Goal: Task Accomplishment & Management: Manage account settings

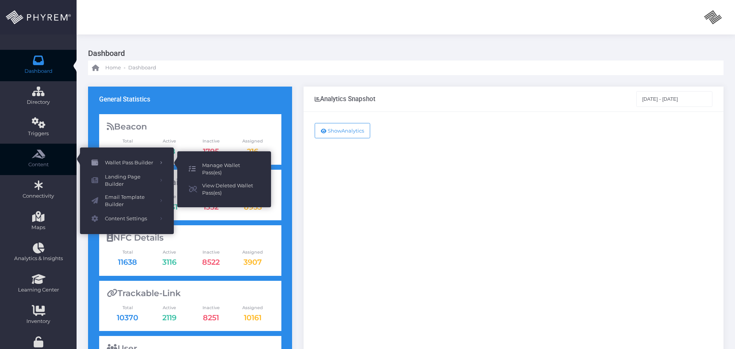
click at [233, 164] on span "Manage Wallet Pass(es)" at bounding box center [230, 169] width 57 height 15
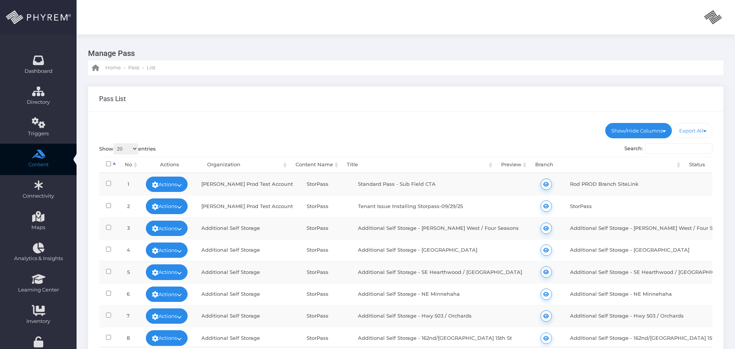
click at [661, 148] on input "Search:" at bounding box center [678, 148] width 67 height 11
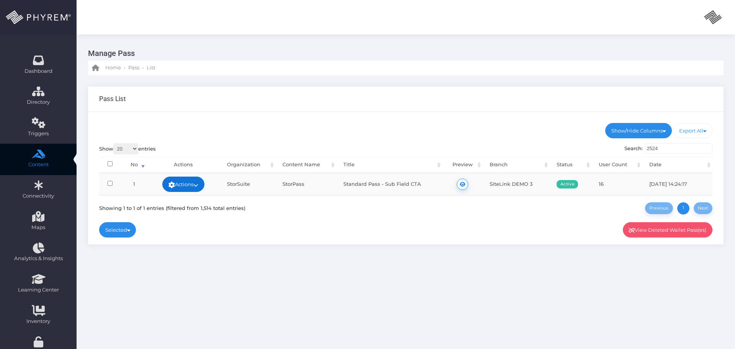
type input "2524"
click at [193, 185] on link "Actions" at bounding box center [183, 184] width 42 height 15
click at [156, 183] on link "Edit" at bounding box center [164, 185] width 82 height 15
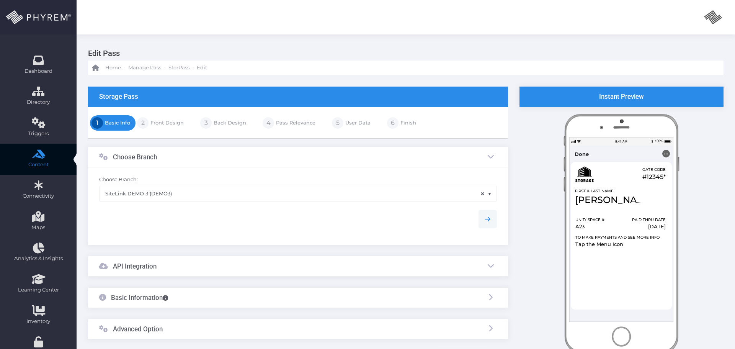
click at [158, 119] on link "Front Design" at bounding box center [166, 123] width 35 height 12
click at [118, 122] on link "Basic Info" at bounding box center [116, 123] width 27 height 12
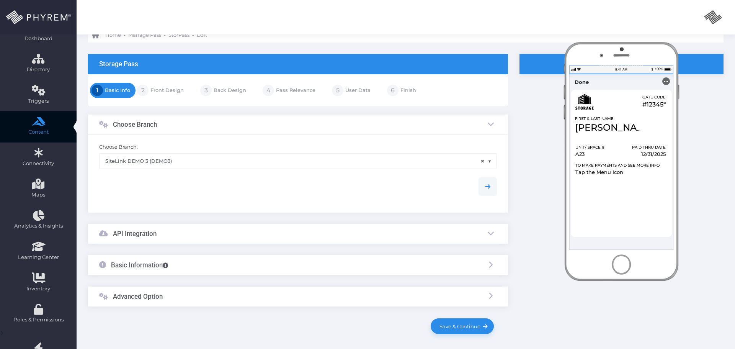
scroll to position [108, 0]
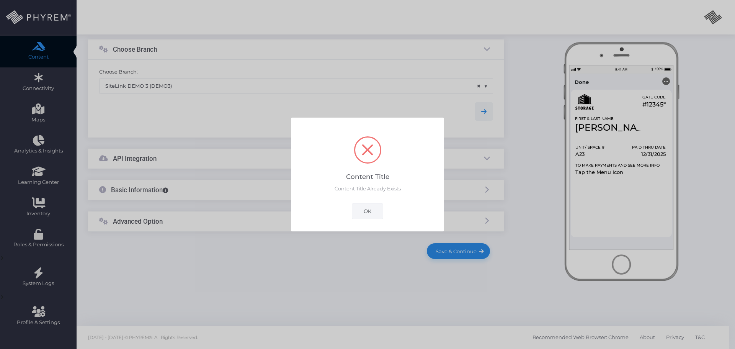
click at [361, 211] on button "OK" at bounding box center [367, 210] width 31 height 15
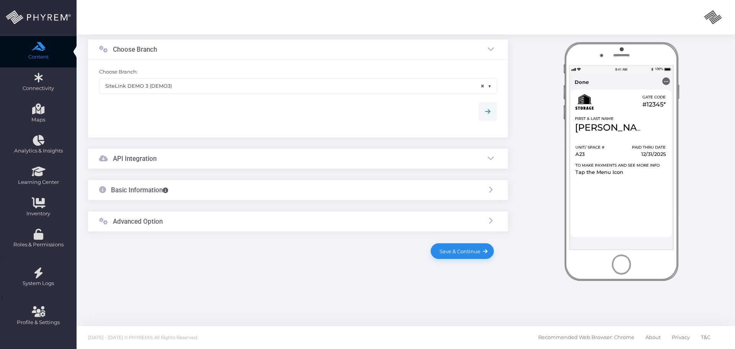
click at [192, 160] on div "API Integration" at bounding box center [298, 159] width 420 height 20
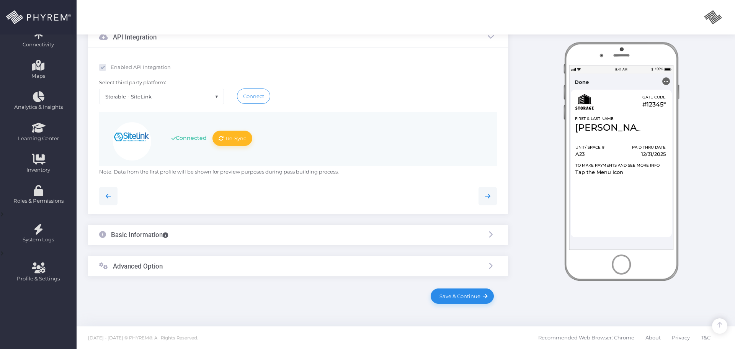
scroll to position [152, 0]
click at [206, 234] on div "Basic Information" at bounding box center [298, 234] width 420 height 20
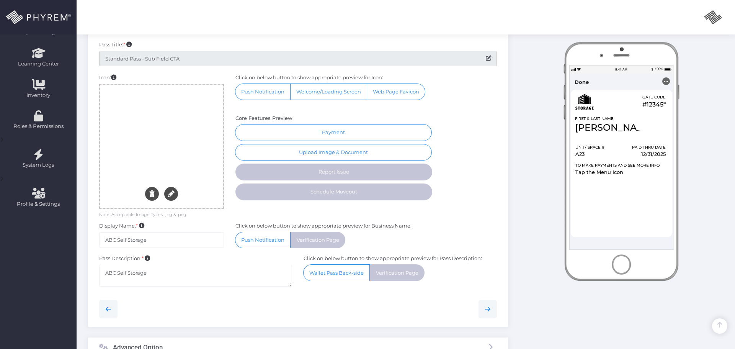
scroll to position [228, 0]
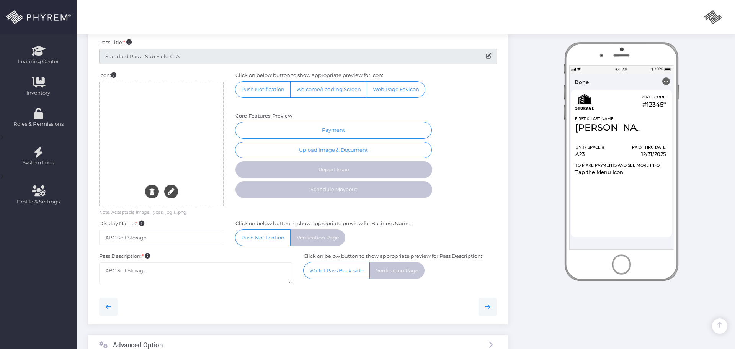
click at [160, 127] on div at bounding box center [161, 144] width 123 height 124
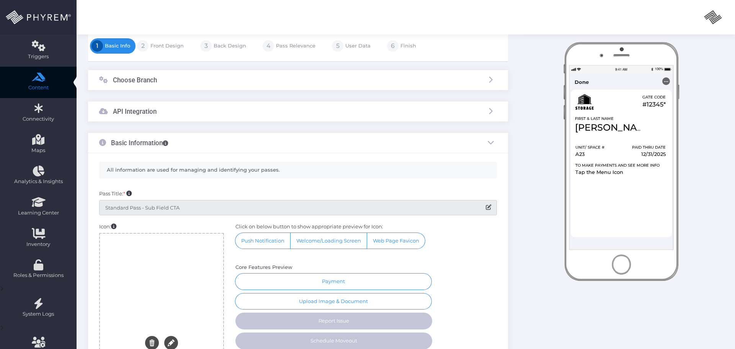
scroll to position [75, 0]
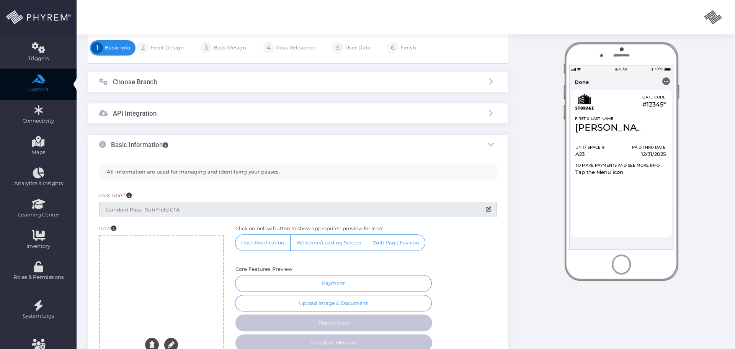
click at [166, 47] on link "Front Design" at bounding box center [166, 48] width 35 height 12
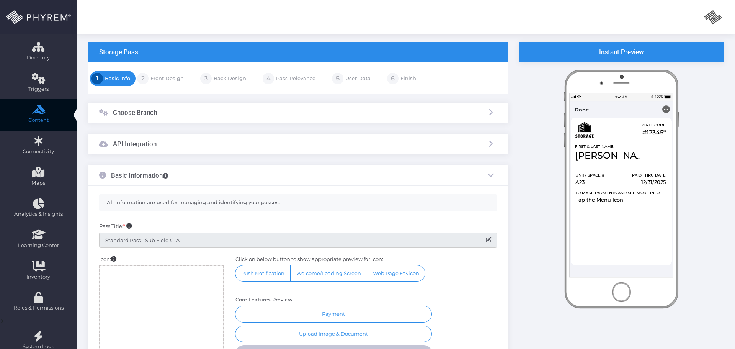
scroll to position [0, 0]
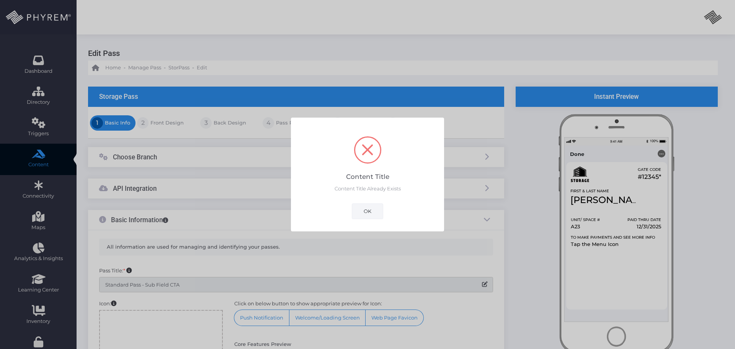
click at [364, 210] on button "OK" at bounding box center [367, 210] width 31 height 15
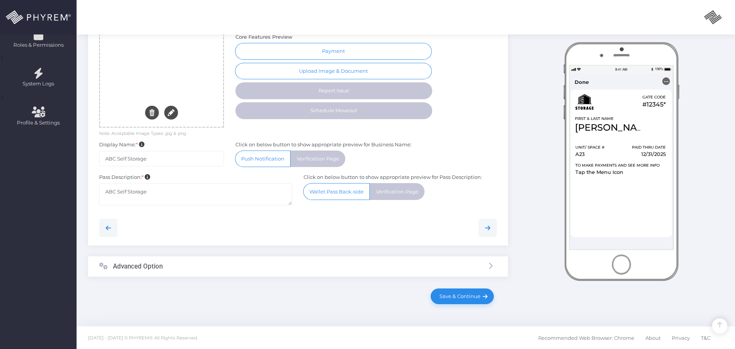
scroll to position [308, 0]
drag, startPoint x: 174, startPoint y: 268, endPoint x: 174, endPoint y: 263, distance: 4.6
click at [174, 268] on div "Advanced Option" at bounding box center [298, 266] width 420 height 20
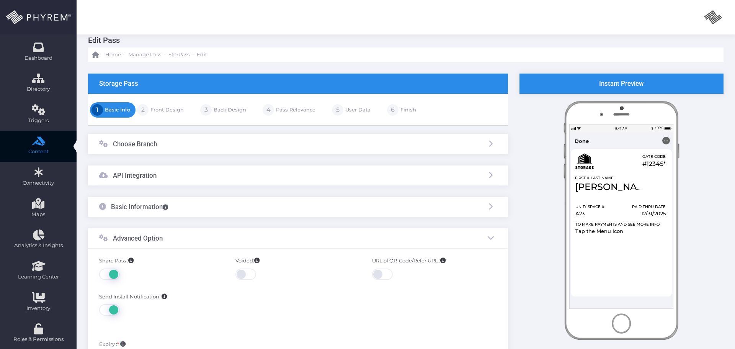
scroll to position [0, 0]
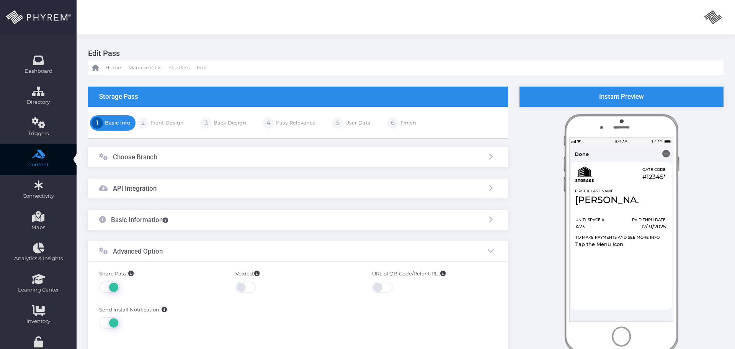
click at [157, 157] on div "Choose Branch" at bounding box center [298, 157] width 420 height 20
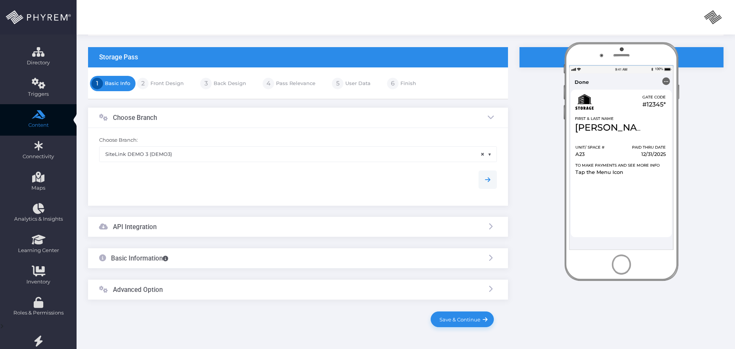
scroll to position [108, 0]
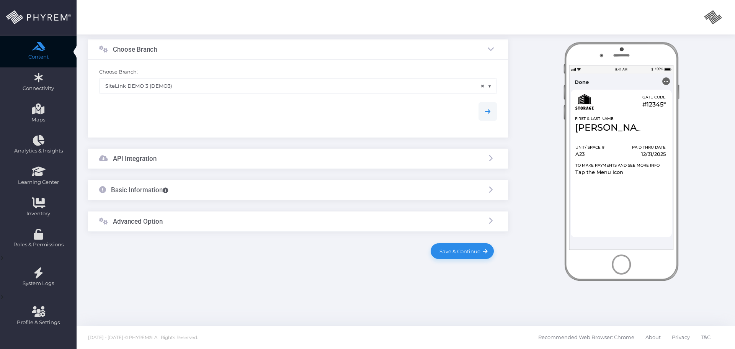
click at [175, 149] on div "API Integration" at bounding box center [298, 159] width 420 height 20
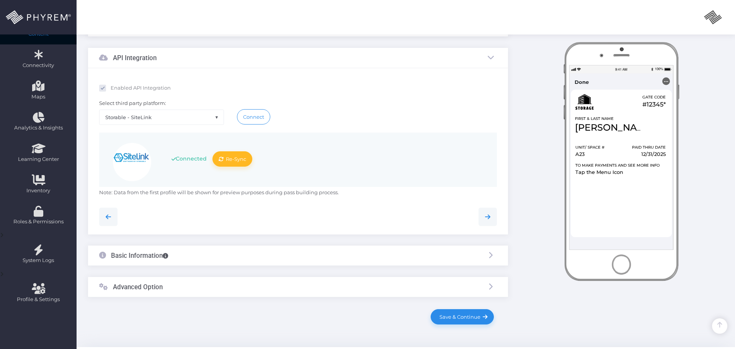
scroll to position [152, 0]
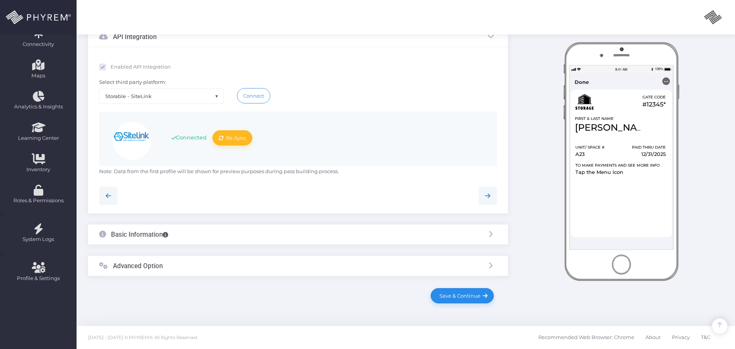
click at [195, 231] on div "Basic Information" at bounding box center [298, 234] width 420 height 20
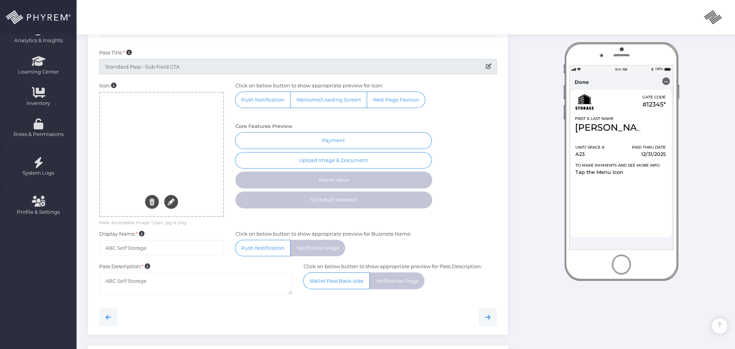
scroll to position [228, 0]
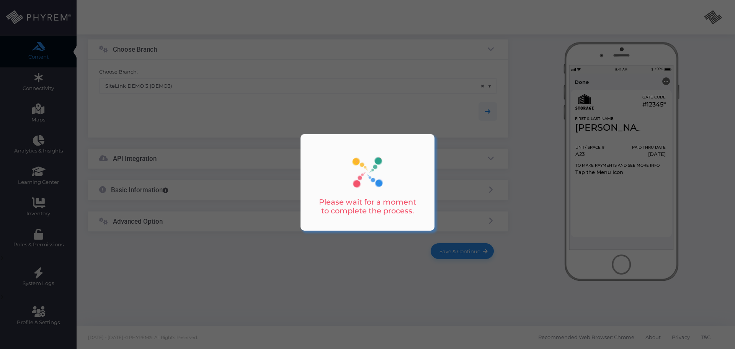
scroll to position [31, 0]
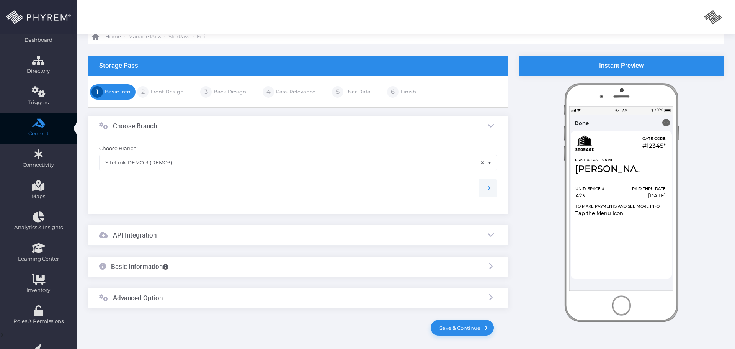
click at [159, 91] on link "Front Design" at bounding box center [166, 92] width 35 height 12
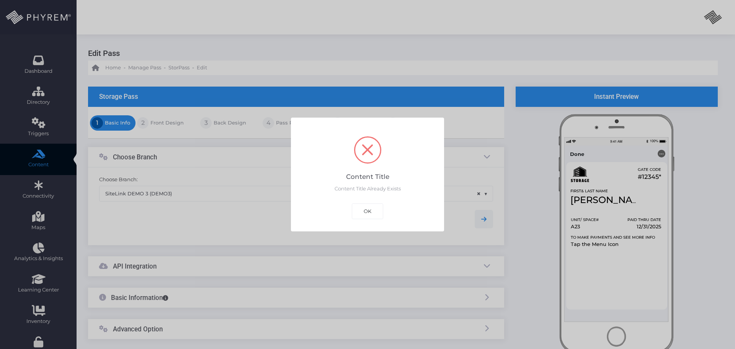
drag, startPoint x: 365, startPoint y: 211, endPoint x: 347, endPoint y: 209, distance: 18.0
click at [365, 211] on button "OK" at bounding box center [367, 210] width 31 height 15
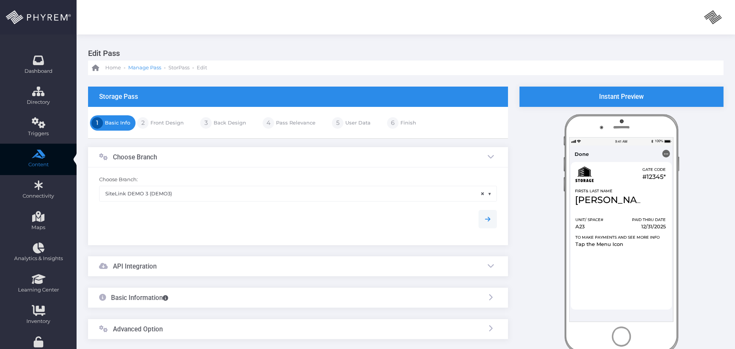
click at [144, 69] on span "Manage Pass" at bounding box center [144, 68] width 33 height 8
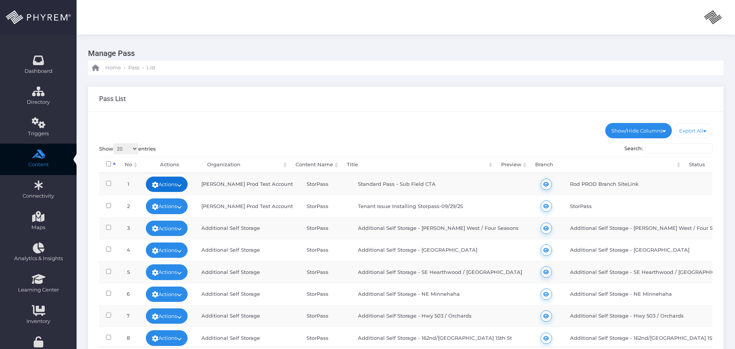
click at [173, 182] on link "Actions" at bounding box center [167, 184] width 42 height 15
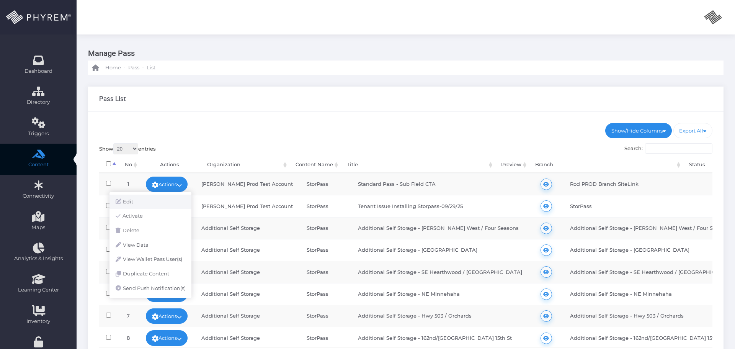
click at [138, 201] on link "Edit" at bounding box center [151, 202] width 82 height 15
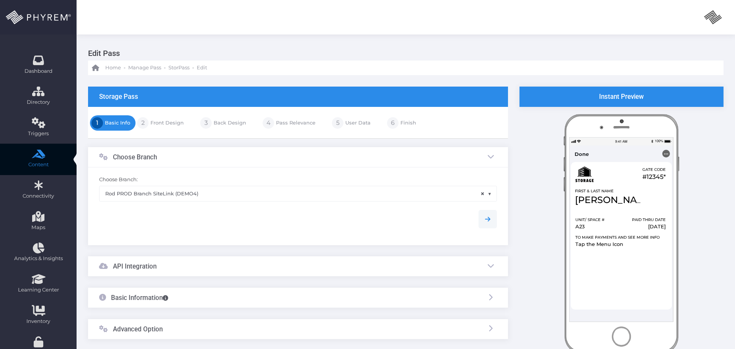
click at [164, 124] on link "Front Design" at bounding box center [166, 123] width 35 height 12
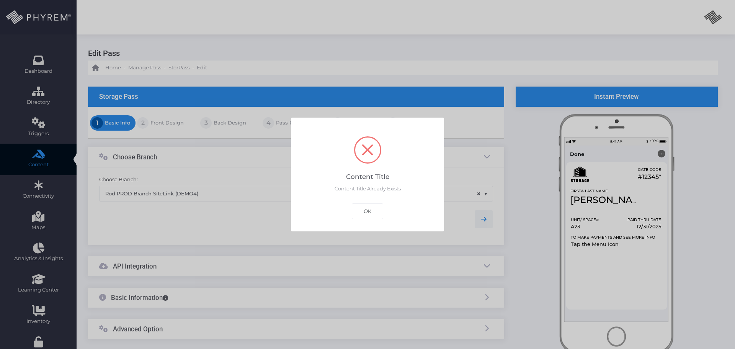
click at [163, 123] on div "? ! i Content Title × Content Title Already Exists OK Cancel" at bounding box center [367, 174] width 735 height 349
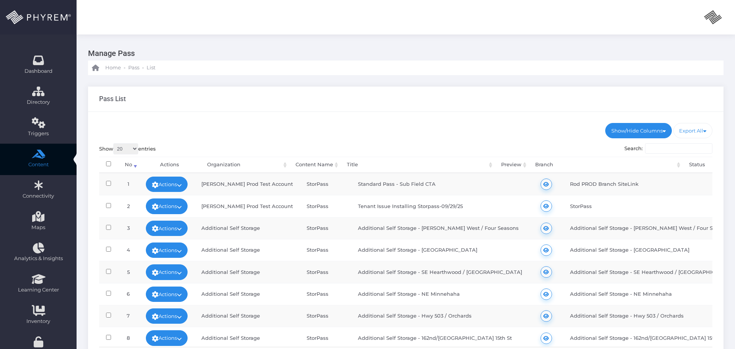
click at [659, 149] on input "Search:" at bounding box center [678, 148] width 67 height 11
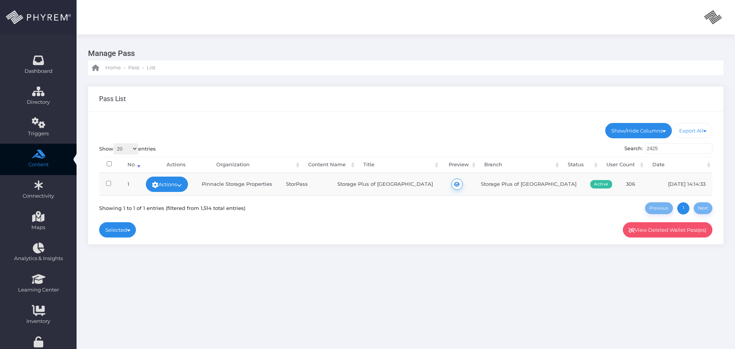
drag, startPoint x: 663, startPoint y: 148, endPoint x: 608, endPoint y: 149, distance: 54.4
click at [614, 149] on div "Show 20 100 300 500 1,000 entries Search: 2425 Processing... No Actions Organiz…" at bounding box center [406, 178] width 614 height 71
paste input "524"
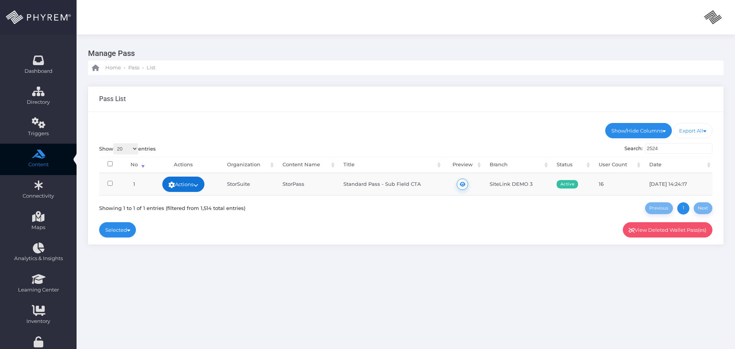
type input "2524"
click at [186, 183] on link "Actions" at bounding box center [183, 184] width 42 height 15
click at [172, 183] on link "Edit" at bounding box center [164, 185] width 82 height 15
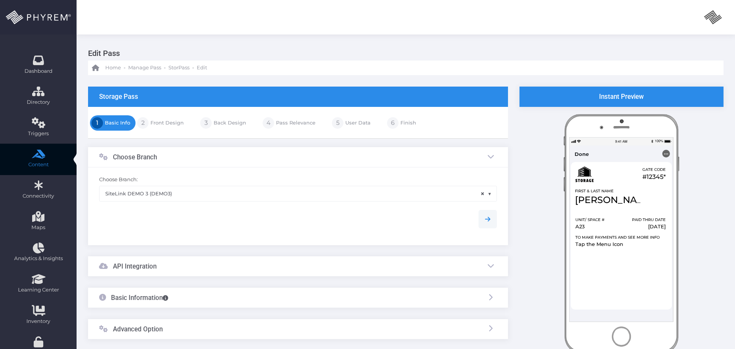
click at [164, 123] on link "Front Design" at bounding box center [166, 123] width 35 height 12
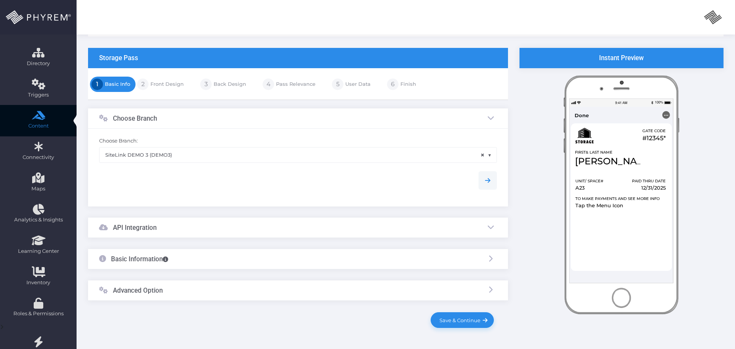
scroll to position [108, 0]
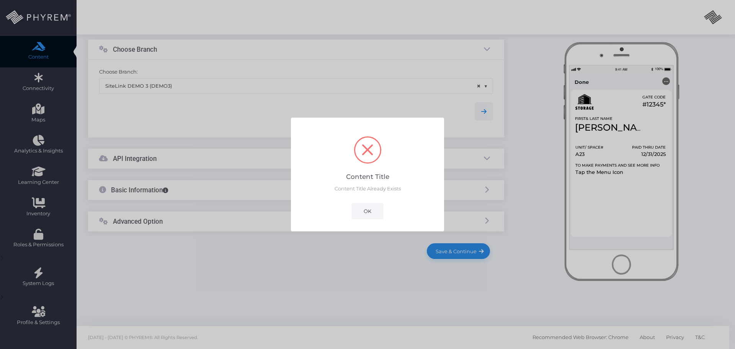
click at [368, 212] on button "OK" at bounding box center [367, 210] width 31 height 15
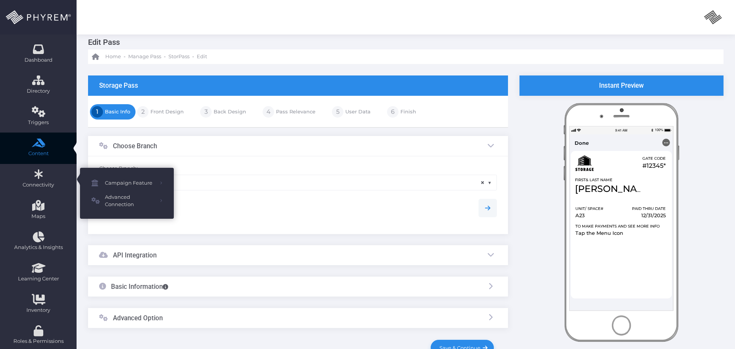
scroll to position [0, 0]
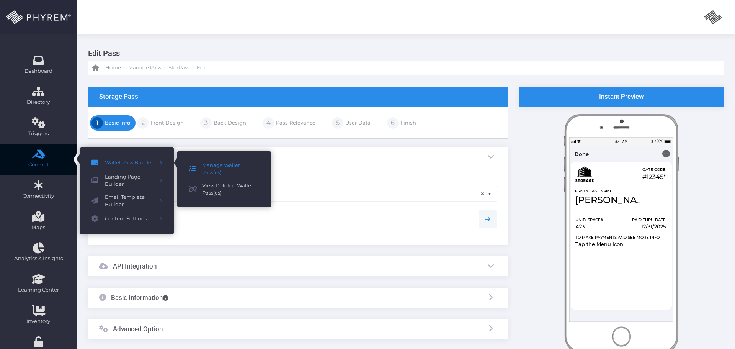
click at [224, 166] on span "Manage Wallet Pass(es)" at bounding box center [230, 169] width 57 height 15
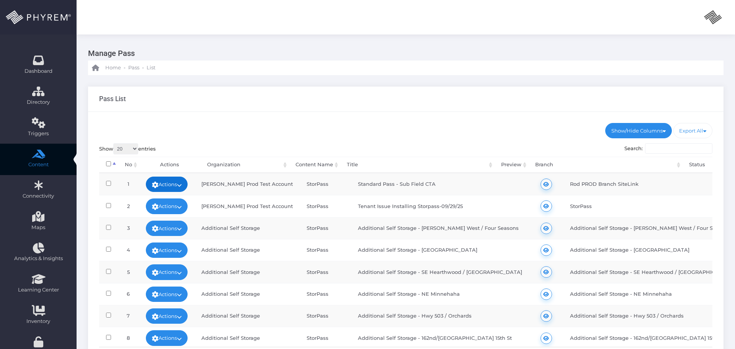
click at [173, 183] on link "Actions" at bounding box center [167, 184] width 42 height 15
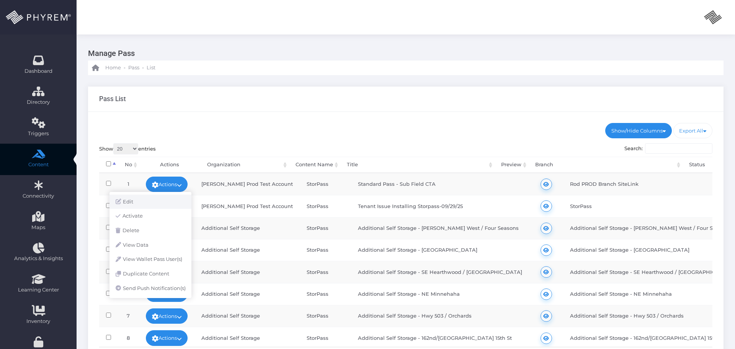
click at [140, 201] on link "Edit" at bounding box center [151, 202] width 82 height 15
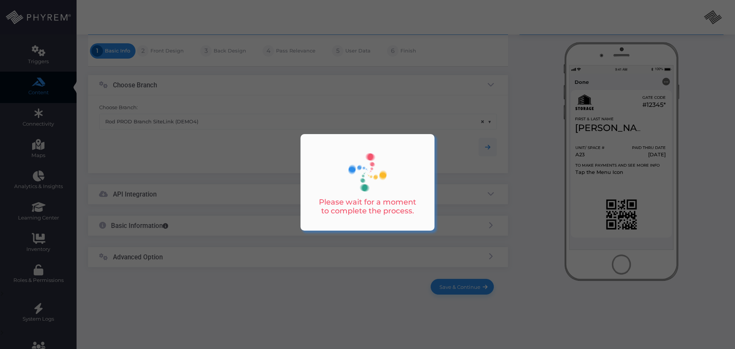
scroll to position [108, 0]
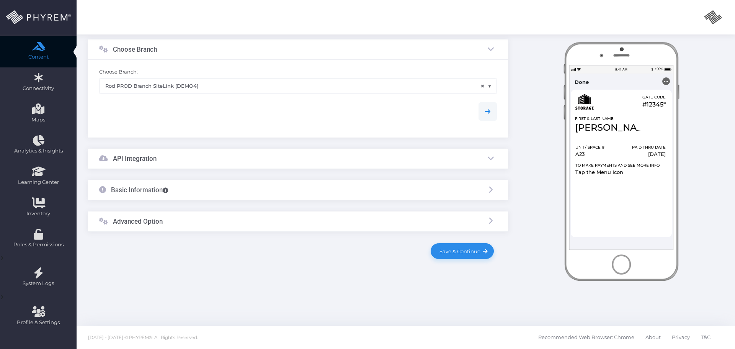
click at [176, 158] on div "API Integration" at bounding box center [298, 159] width 420 height 20
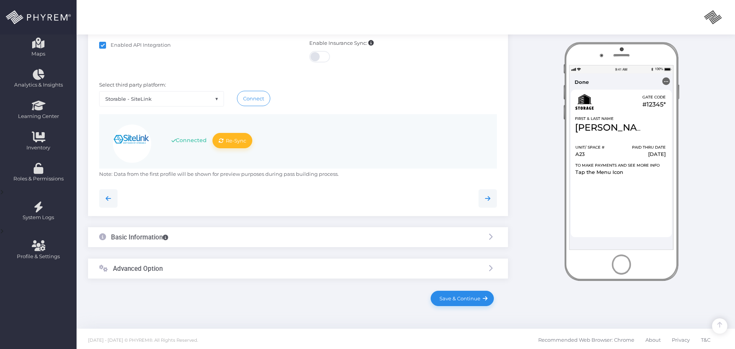
scroll to position [176, 0]
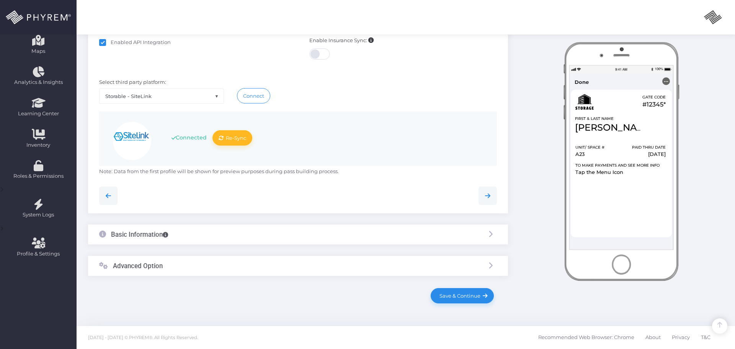
click at [198, 236] on div "Basic Information" at bounding box center [298, 234] width 420 height 20
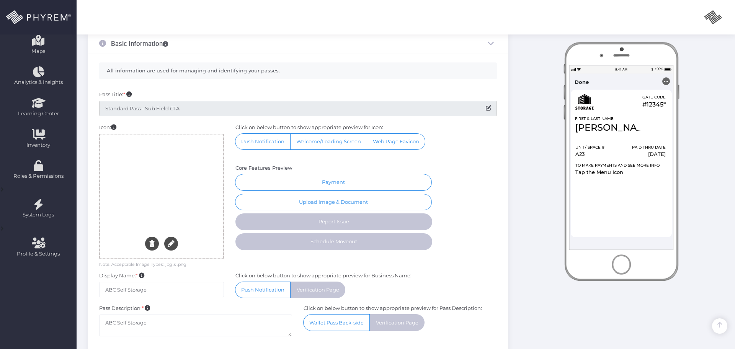
click at [199, 108] on input "Standard Pass - Sub Field CTA" at bounding box center [298, 108] width 398 height 15
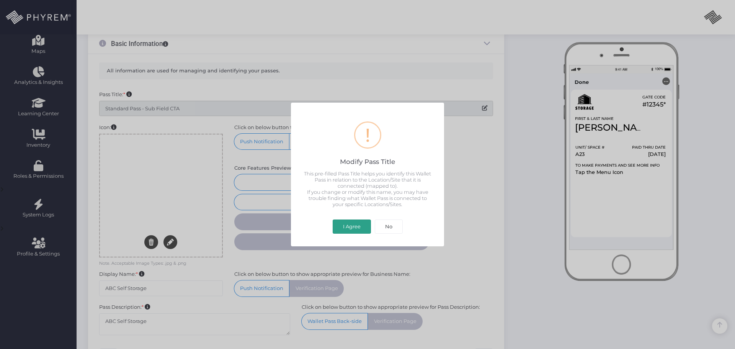
click at [354, 228] on button "I Agree" at bounding box center [352, 226] width 38 height 15
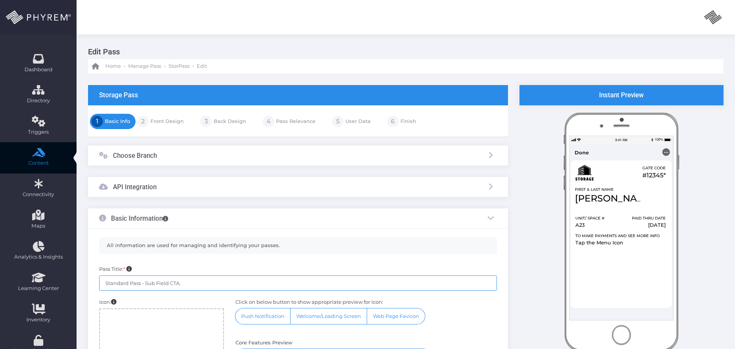
scroll to position [0, 0]
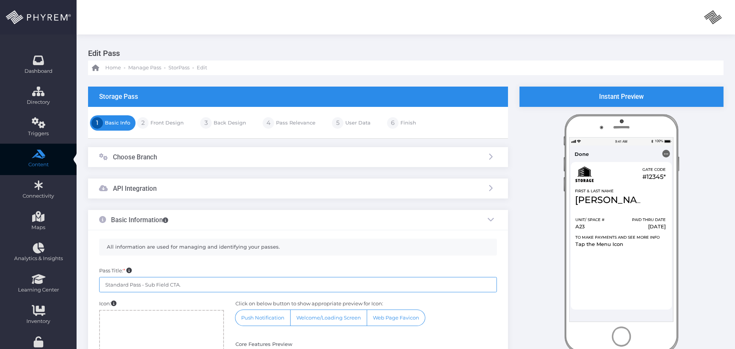
type input "Standard Pass - Sub Field CTA."
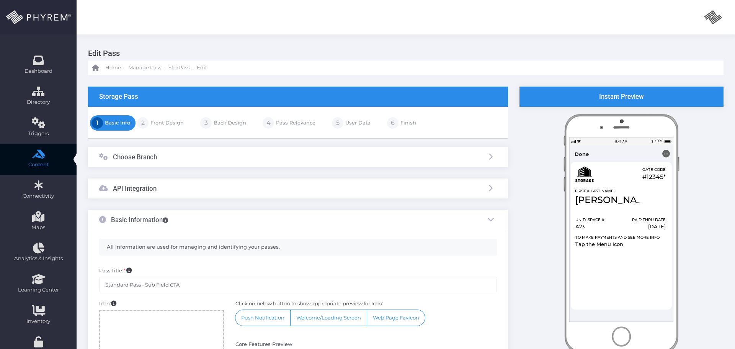
click at [162, 125] on link "Front Design" at bounding box center [166, 123] width 35 height 12
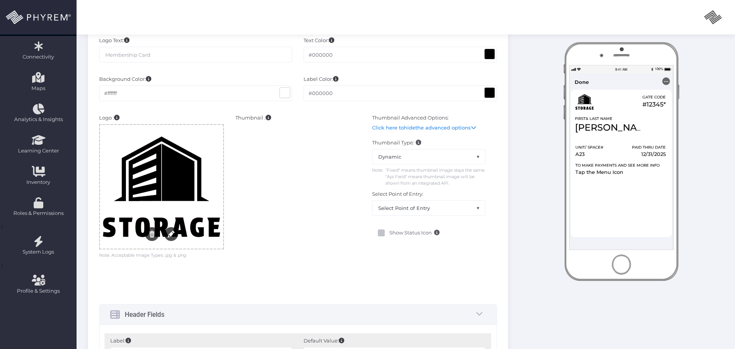
scroll to position [153, 0]
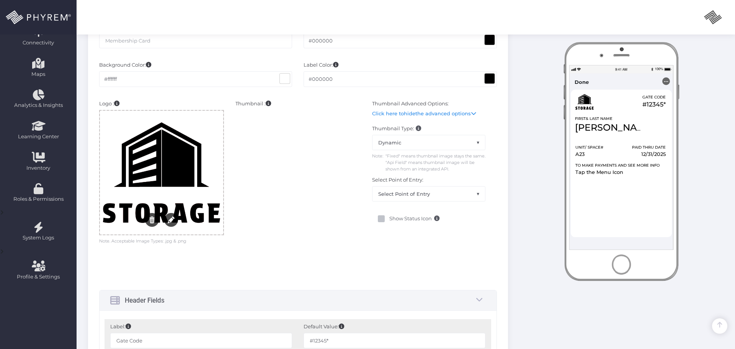
click at [166, 149] on div at bounding box center [161, 173] width 123 height 124
